Goal: Complete application form

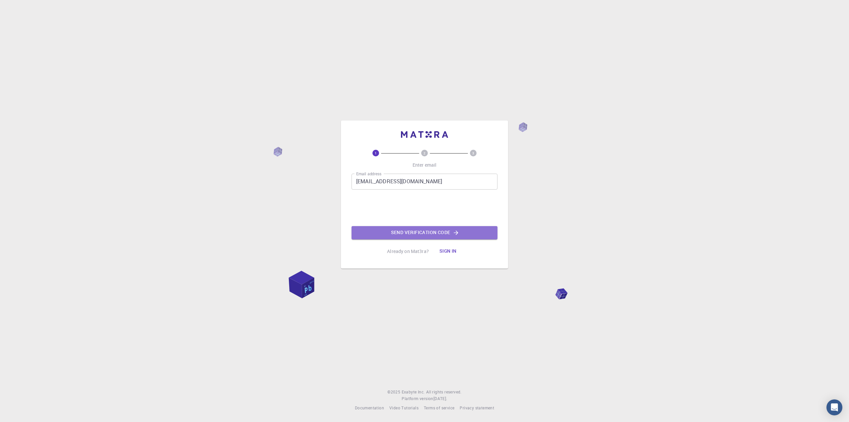
click at [439, 232] on button "Send verification code" at bounding box center [425, 232] width 146 height 13
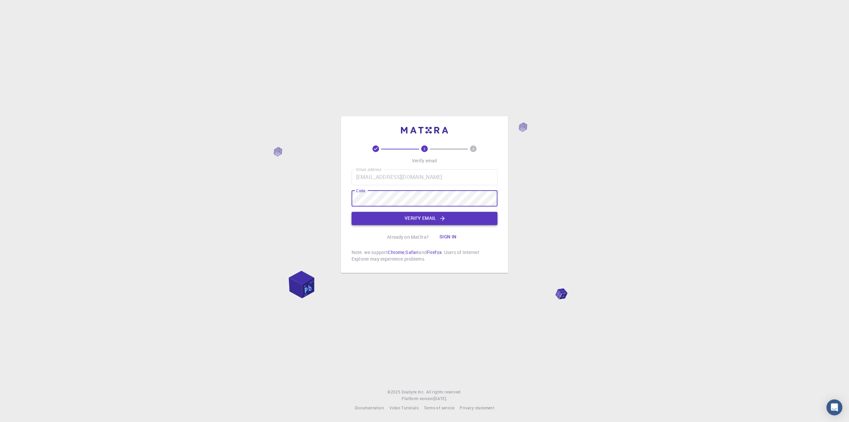
click at [423, 218] on button "Verify email" at bounding box center [425, 218] width 146 height 13
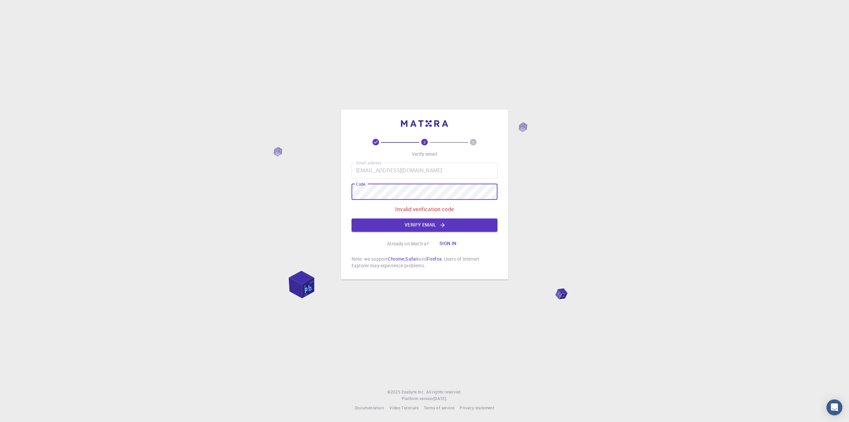
click at [308, 190] on div "2 3 Verify email Email address sejo2001@gmail.com Email address Code Code Inval…" at bounding box center [424, 211] width 849 height 422
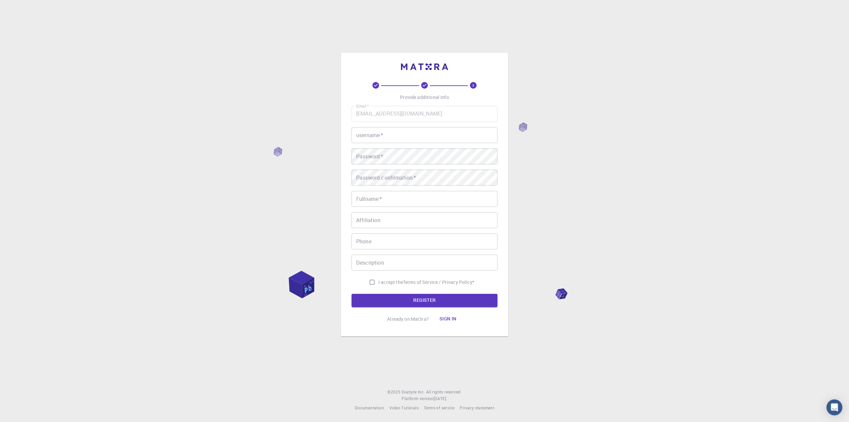
click at [409, 127] on input "username   *" at bounding box center [425, 135] width 146 height 16
type input "Sejo"
click at [412, 203] on input "Fullname   *" at bounding box center [425, 199] width 146 height 16
type input "Josephat Nyakundi"
type input "0720248004"
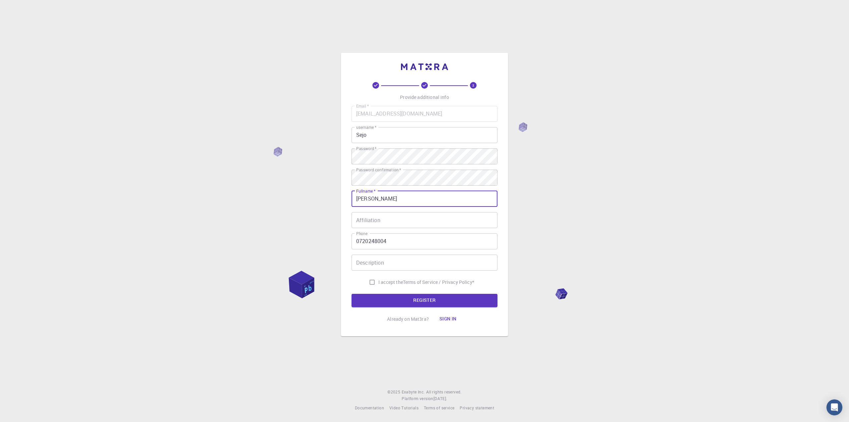
click at [380, 284] on span "I accept the" at bounding box center [390, 282] width 25 height 7
click at [378, 284] on input "I accept the Terms of Service / Privacy Policy *" at bounding box center [372, 282] width 13 height 13
checkbox input "true"
click at [425, 302] on button "REGISTER" at bounding box center [425, 300] width 146 height 13
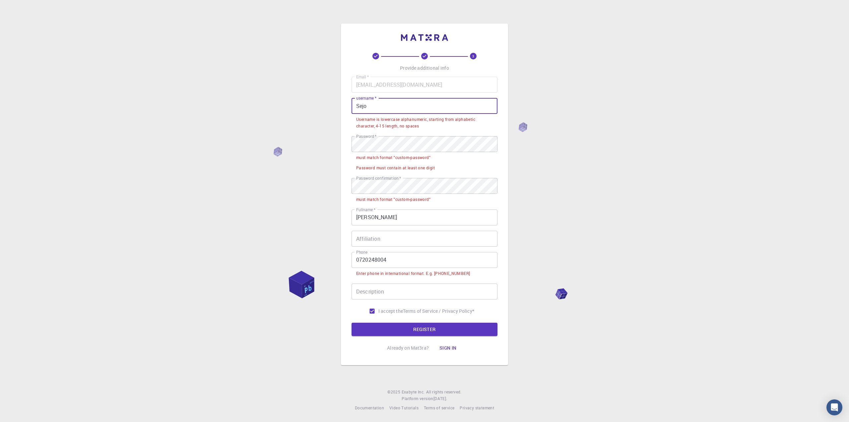
drag, startPoint x: 382, startPoint y: 108, endPoint x: 342, endPoint y: 107, distance: 40.1
click at [342, 107] on div "3 Provide additional info Email   * sejo2001@gmail.com Email   * username   * S…" at bounding box center [424, 194] width 167 height 341
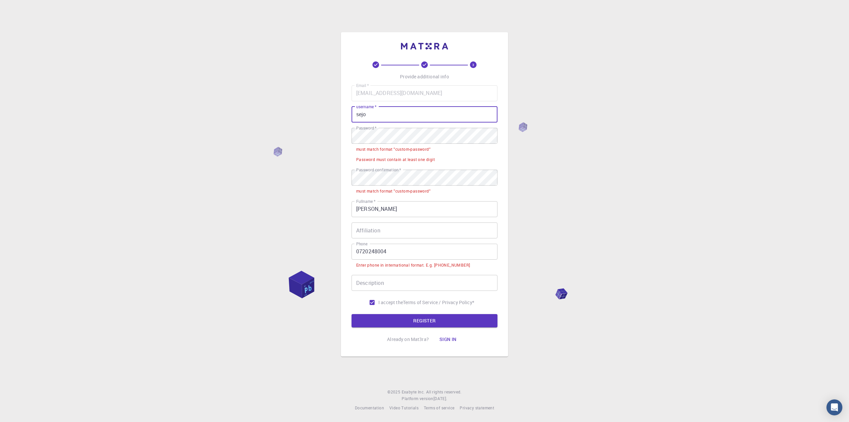
type input "sejo"
click at [340, 138] on div "3 Provide additional info Email   * sejo2001@gmail.com Email   * username   * s…" at bounding box center [424, 211] width 849 height 422
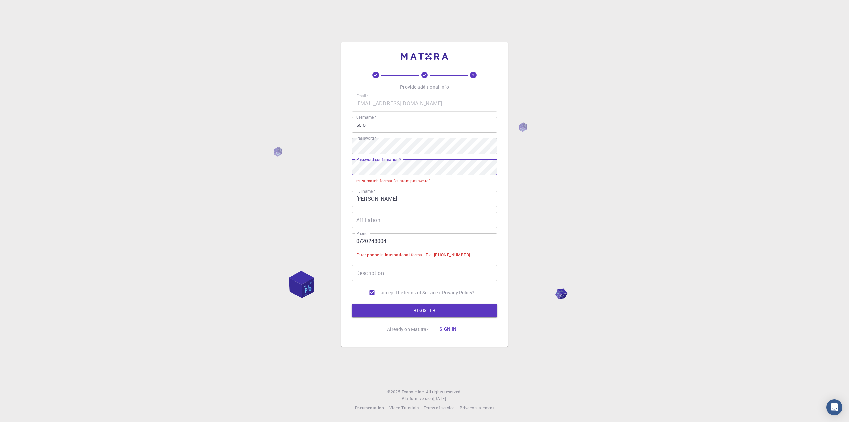
click at [287, 167] on div "3 Provide additional info Email   * sejo2001@gmail.com Email   * username   * s…" at bounding box center [424, 211] width 849 height 422
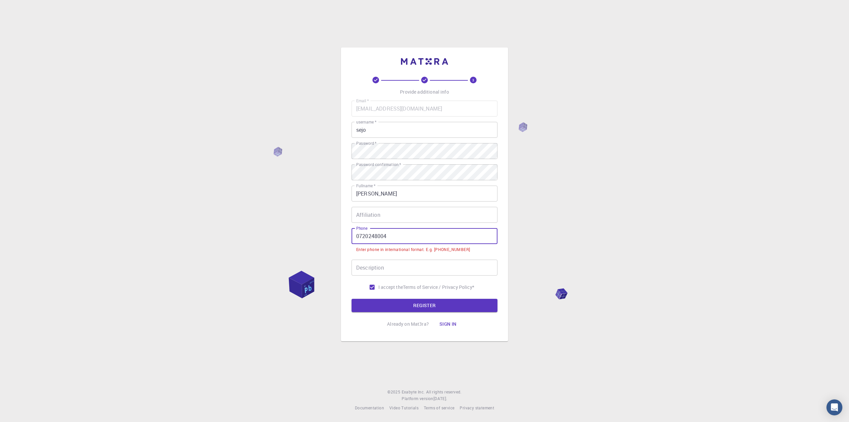
drag, startPoint x: 360, startPoint y: 234, endPoint x: 330, endPoint y: 233, distance: 29.2
click at [330, 233] on div "3 Provide additional info Email   * sejo2001@gmail.com Email   * username   * s…" at bounding box center [424, 211] width 849 height 422
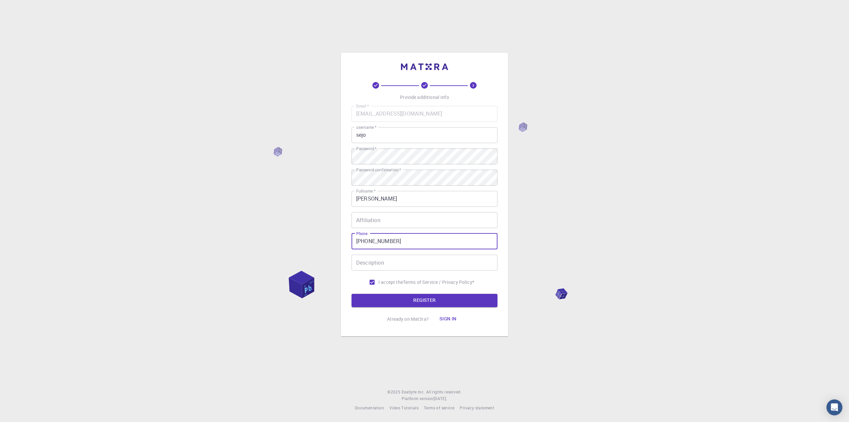
type input "+254720248004"
click at [399, 260] on input "Description" at bounding box center [425, 262] width 146 height 16
click at [403, 299] on button "REGISTER" at bounding box center [425, 300] width 146 height 13
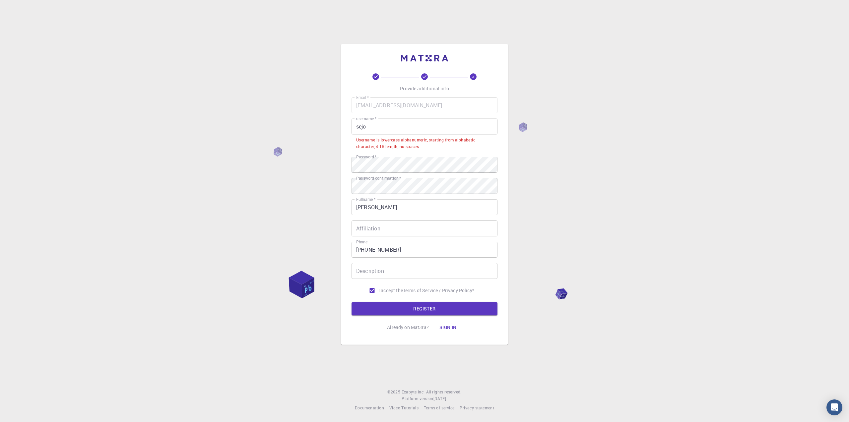
click at [356, 125] on input "sejo" at bounding box center [425, 126] width 146 height 16
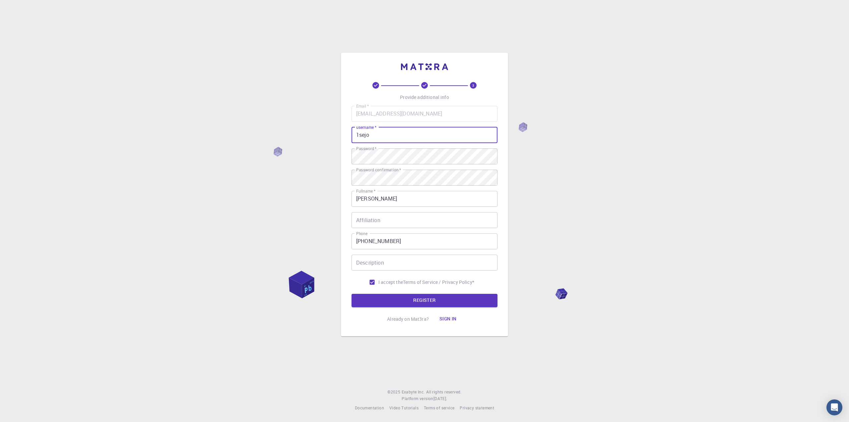
click at [389, 136] on input "1sejo" at bounding box center [425, 135] width 146 height 16
click at [431, 298] on button "REGISTER" at bounding box center [425, 300] width 146 height 13
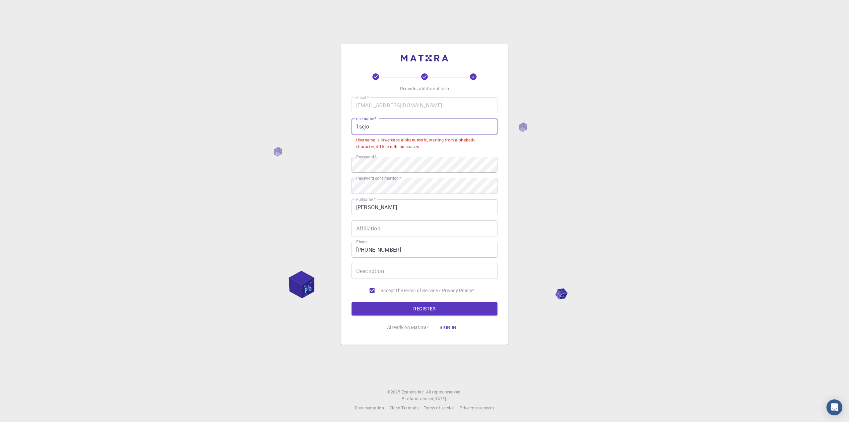
drag, startPoint x: 354, startPoint y: 128, endPoint x: 318, endPoint y: 128, distance: 36.5
click at [318, 128] on div "3 Provide additional info Email   * sejo2001@gmail.com Email   * username   * 1…" at bounding box center [424, 211] width 849 height 422
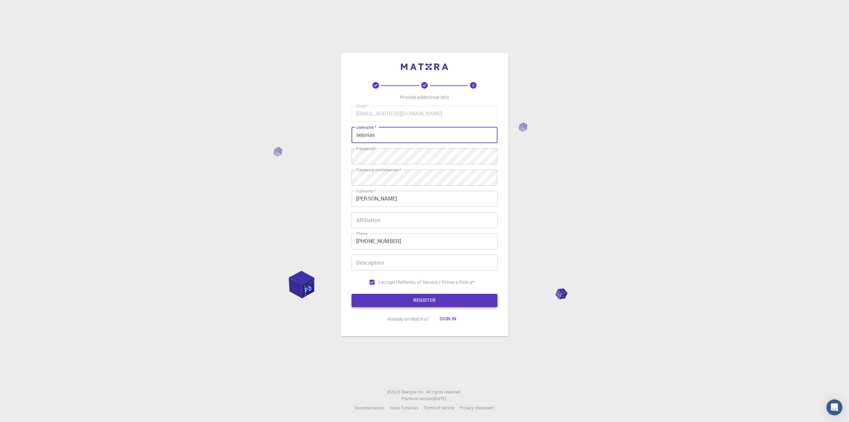
type input "sejorias"
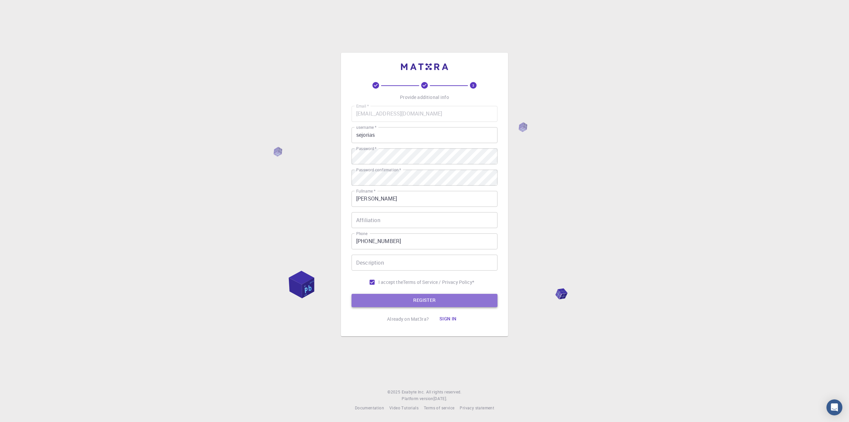
click at [413, 297] on button "REGISTER" at bounding box center [425, 300] width 146 height 13
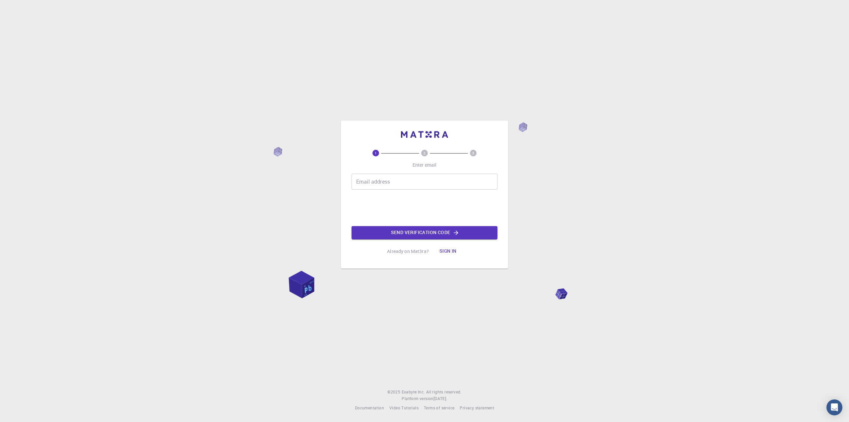
click at [425, 181] on input "Email address" at bounding box center [425, 181] width 146 height 16
type input "[EMAIL_ADDRESS][DOMAIN_NAME]"
click at [449, 251] on button "Sign in" at bounding box center [448, 250] width 28 height 13
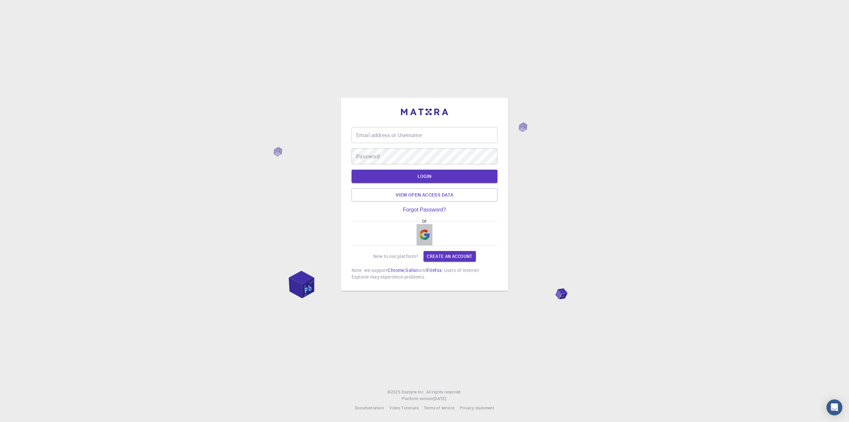
click at [425, 234] on img "button" at bounding box center [424, 234] width 11 height 11
click at [391, 137] on input "Email address or Username" at bounding box center [425, 135] width 146 height 16
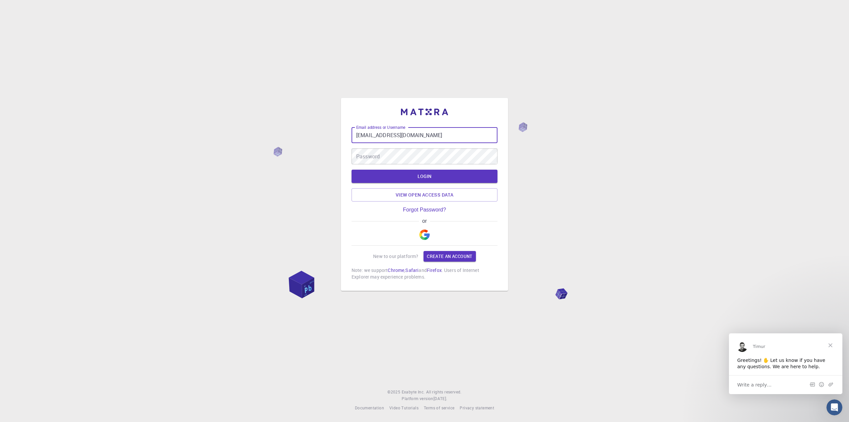
type input "[EMAIL_ADDRESS][DOMAIN_NAME]"
click at [352, 169] on button "LOGIN" at bounding box center [425, 175] width 146 height 13
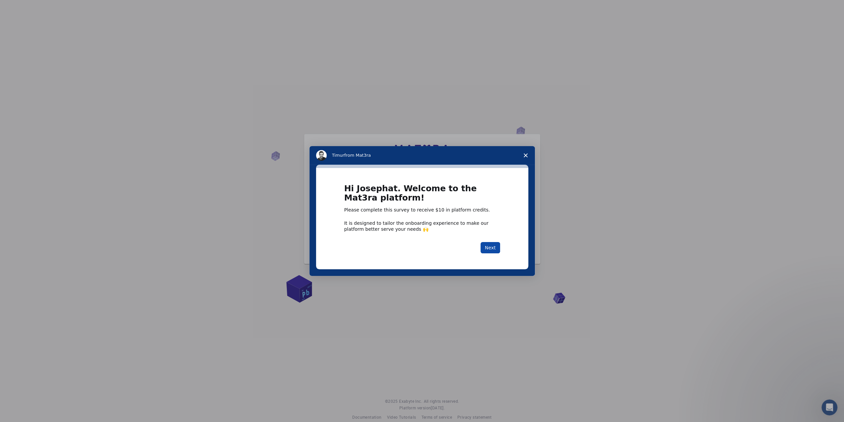
click at [498, 247] on button "Next" at bounding box center [491, 247] width 20 height 11
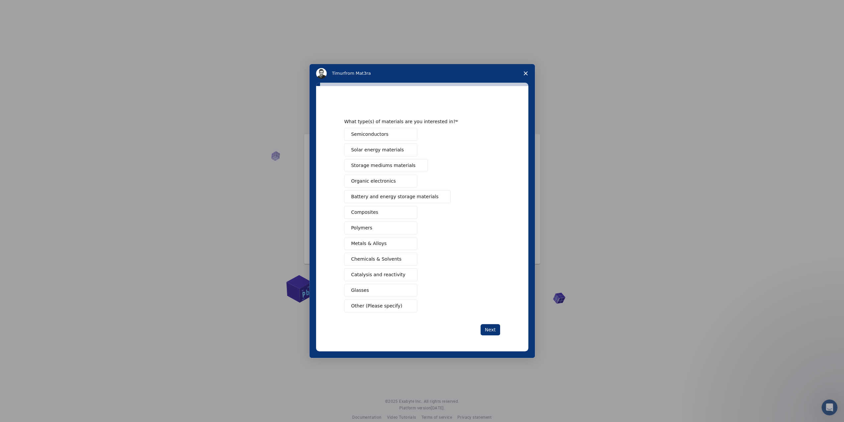
click at [374, 152] on span "Solar energy materials" at bounding box center [377, 149] width 53 height 7
click at [379, 198] on span "Battery and energy storage materials" at bounding box center [395, 196] width 88 height 7
click at [383, 216] on button "Composites" at bounding box center [380, 212] width 73 height 13
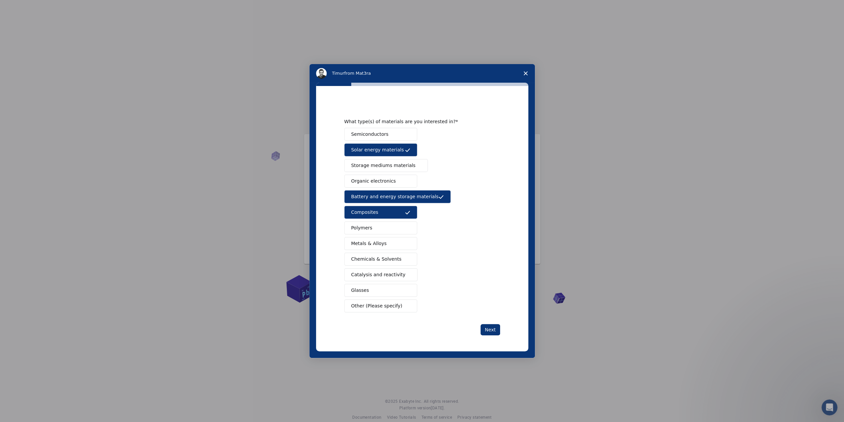
click at [496, 321] on div "What type(s) of materials are you interested in? Semiconductors Solar energy ma…" at bounding box center [422, 218] width 156 height 233
click at [491, 327] on button "Next" at bounding box center [491, 329] width 20 height 11
click at [498, 319] on div "What type(s) of materials are you interested in? Semiconductors Solar energy ma…" at bounding box center [422, 218] width 156 height 233
click at [495, 328] on button "Next" at bounding box center [491, 329] width 20 height 11
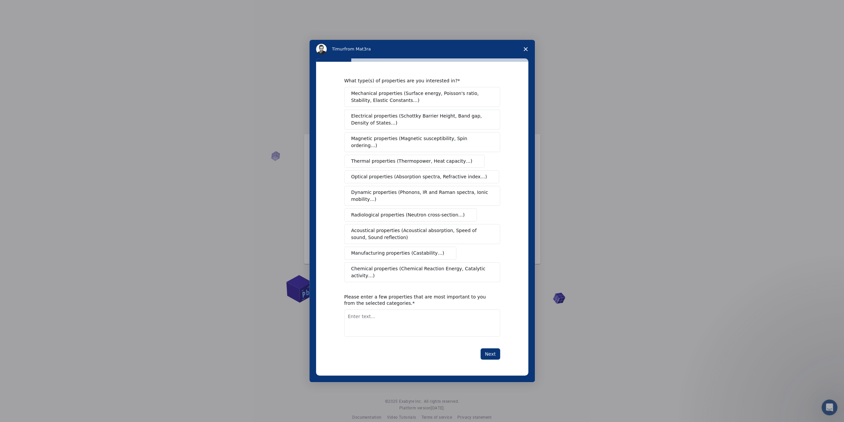
click at [381, 159] on span "Thermal properties (Thermopower, Heat capacity…)" at bounding box center [411, 161] width 121 height 7
click at [382, 250] on span "Manufacturing properties (Castability…)" at bounding box center [397, 252] width 93 height 7
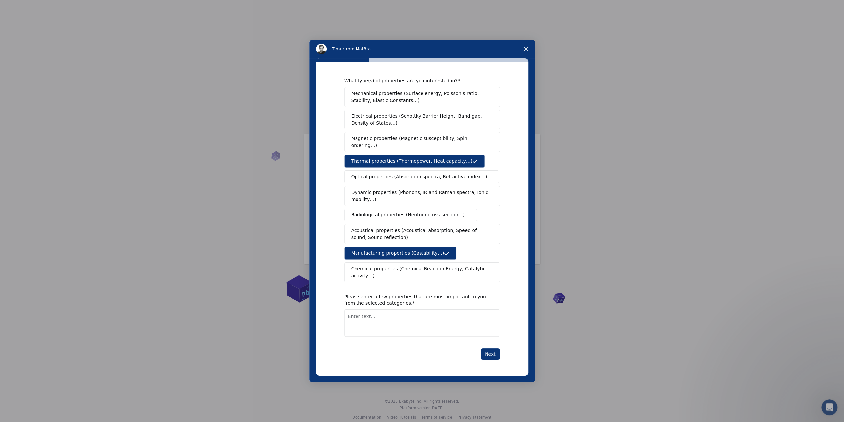
click at [380, 269] on span "Chemical properties (Chemical Reaction Energy, Catalytic activity…)" at bounding box center [419, 272] width 137 height 14
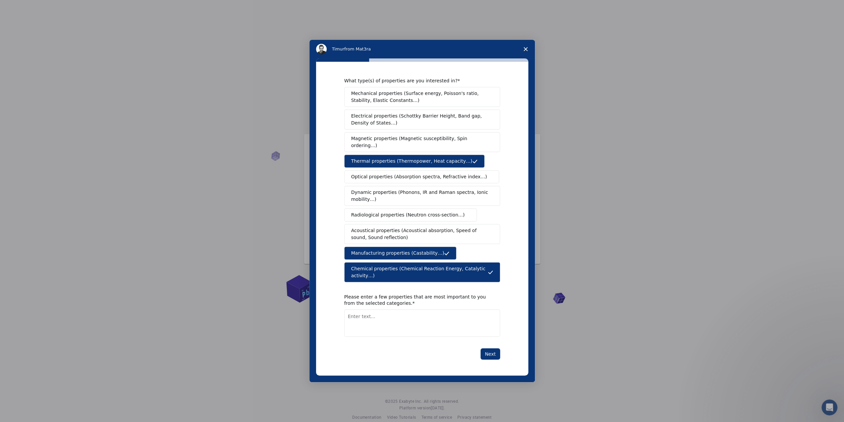
click at [392, 126] on span "Electrical properties (Schottky Barrier Height, Band gap, Density of States…)" at bounding box center [420, 119] width 138 height 14
click at [491, 348] on button "Next" at bounding box center [491, 353] width 20 height 11
click at [398, 312] on textarea "Enter text..." at bounding box center [422, 322] width 156 height 27
type textarea "Manufacturing properties"
click at [496, 348] on button "Next" at bounding box center [491, 353] width 20 height 11
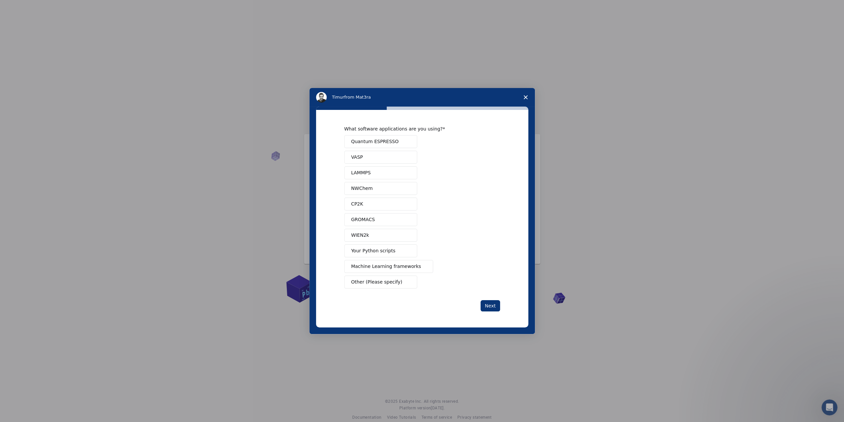
click at [399, 248] on button "Your Python scripts" at bounding box center [380, 250] width 73 height 13
click at [372, 269] on button "Machine Learning frameworks" at bounding box center [388, 266] width 89 height 13
click at [475, 308] on div "Next" at bounding box center [422, 305] width 156 height 11
click at [491, 304] on button "Next" at bounding box center [491, 305] width 20 height 11
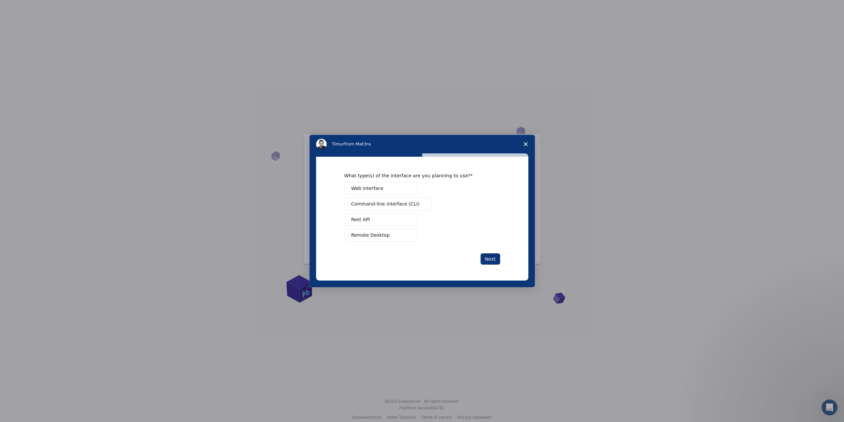
click at [372, 219] on button "Rest API" at bounding box center [380, 219] width 73 height 13
click at [381, 189] on button "Web interface" at bounding box center [380, 188] width 73 height 13
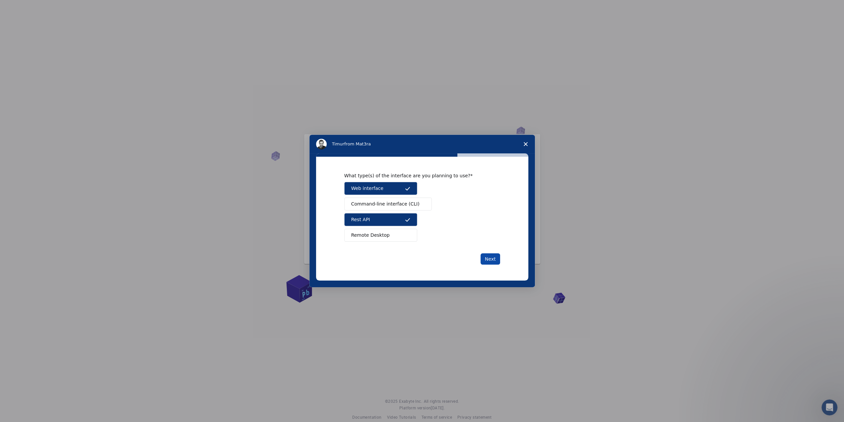
click at [491, 259] on button "Next" at bounding box center [491, 258] width 20 height 11
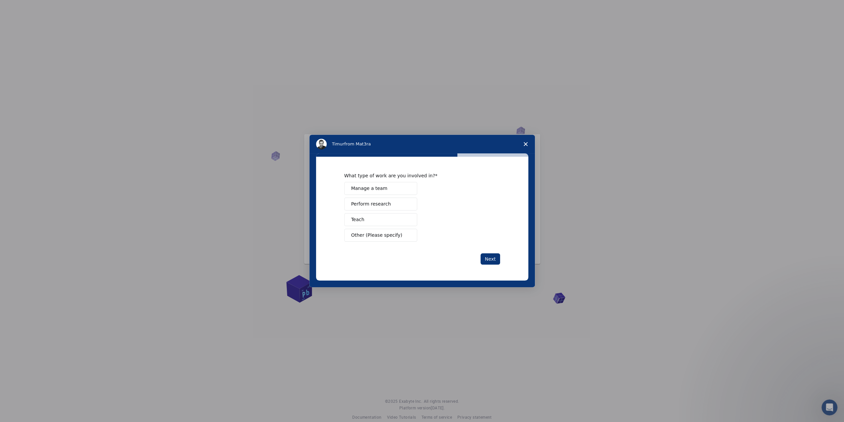
click at [368, 219] on button "Teach" at bounding box center [380, 219] width 73 height 13
click at [381, 202] on span "Perform research" at bounding box center [371, 203] width 40 height 7
click at [495, 257] on button "Next" at bounding box center [491, 258] width 20 height 11
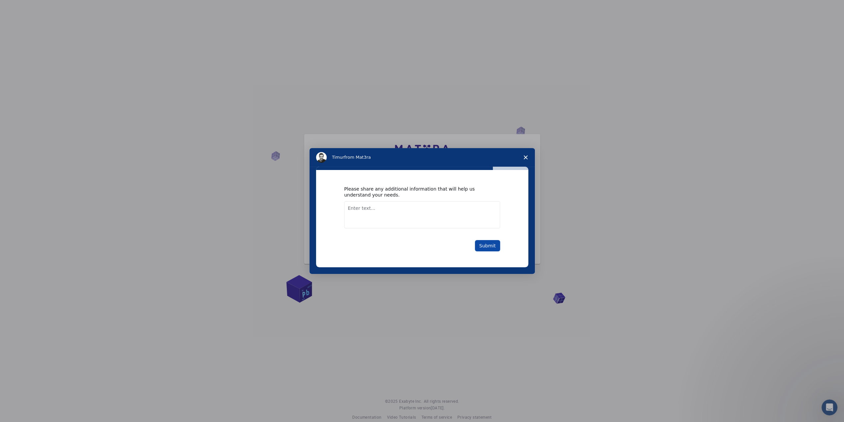
click at [486, 244] on button "Submit" at bounding box center [487, 245] width 25 height 11
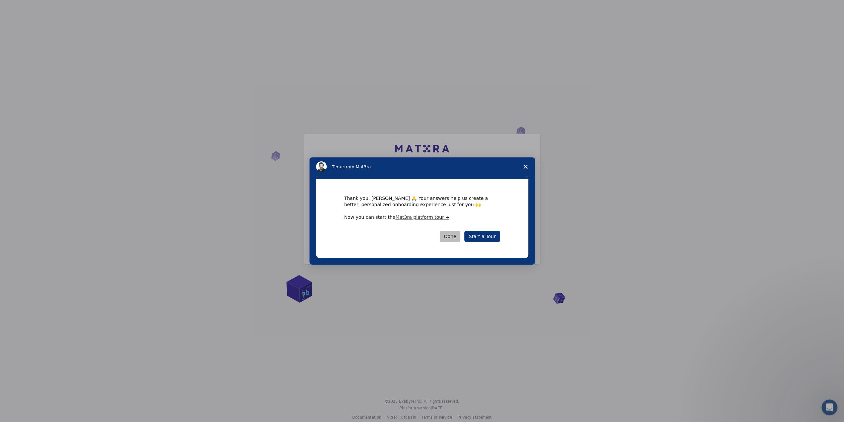
click at [453, 236] on button "Done" at bounding box center [450, 236] width 21 height 11
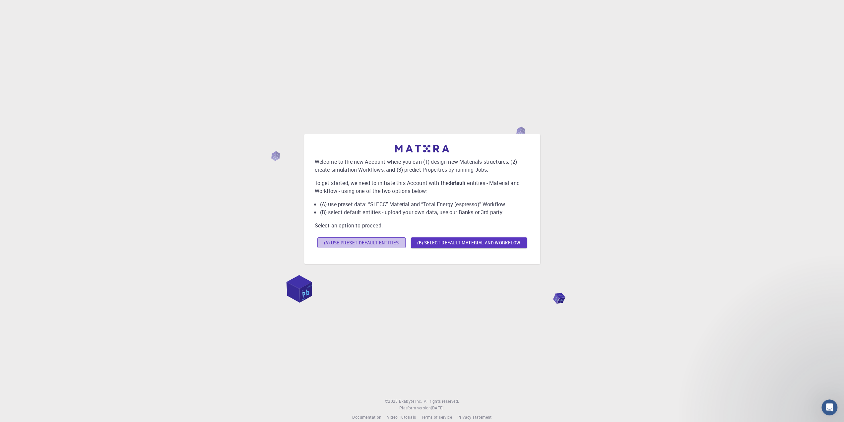
click at [385, 240] on button "(A) Use preset default entities" at bounding box center [361, 242] width 88 height 11
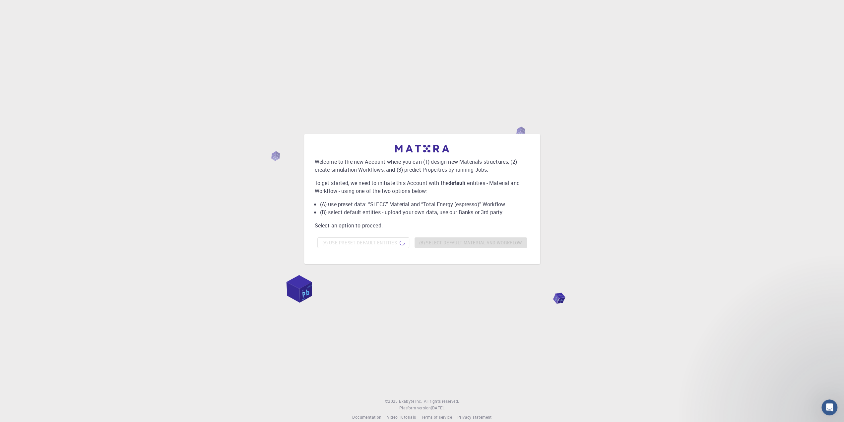
click at [221, 253] on div "Welcome to the new Account where you can (1) design new Materials structures, (…" at bounding box center [422, 199] width 828 height 361
